Goal: Find specific page/section: Find specific page/section

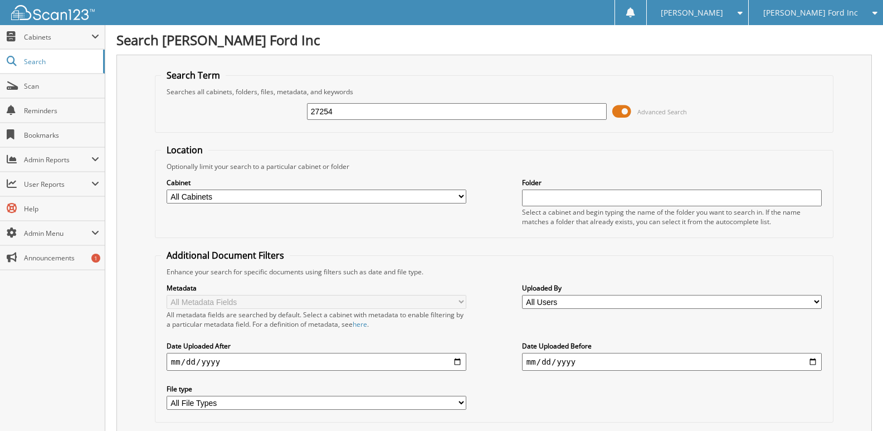
type input "27254"
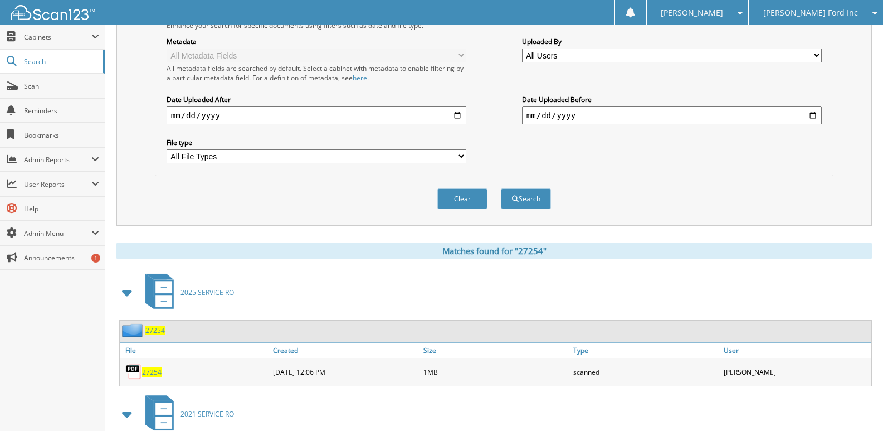
scroll to position [279, 0]
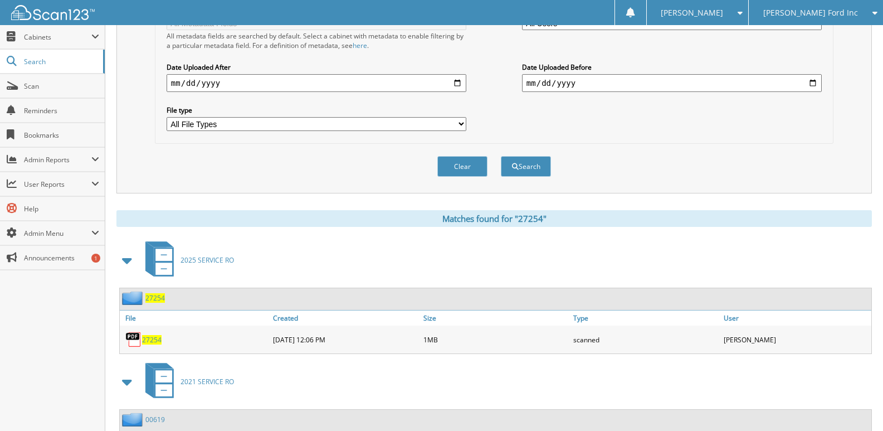
click at [156, 340] on span "27254" at bounding box center [151, 339] width 19 height 9
click at [55, 87] on span "Scan" at bounding box center [61, 85] width 75 height 9
